Goal: Browse casually

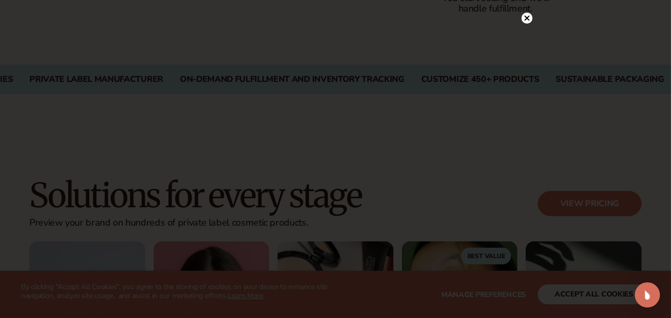
scroll to position [857, 0]
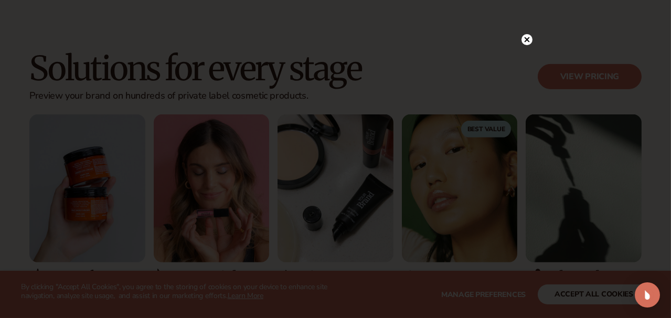
click at [525, 40] on circle at bounding box center [527, 39] width 11 height 11
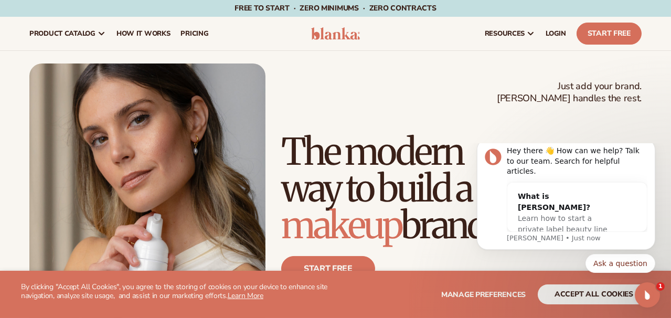
scroll to position [0, 0]
